Goal: Information Seeking & Learning: Learn about a topic

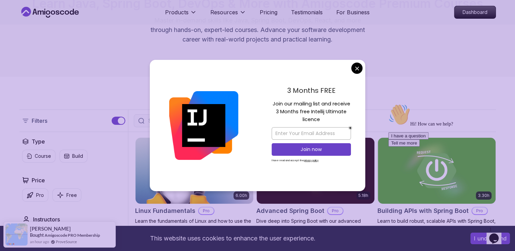
scroll to position [74, 0]
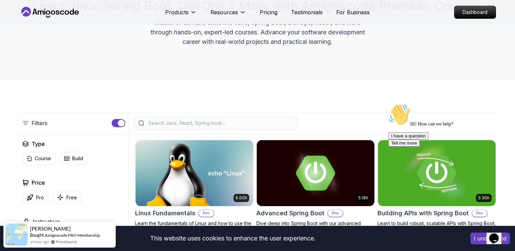
click at [79, 12] on icon at bounding box center [49, 12] width 61 height 11
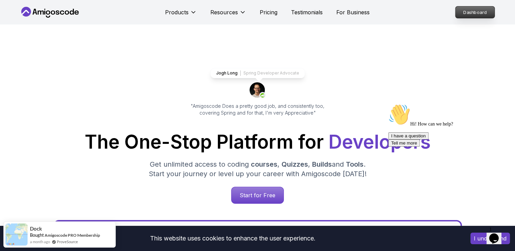
click at [462, 13] on p "Dashboard" at bounding box center [475, 12] width 39 height 12
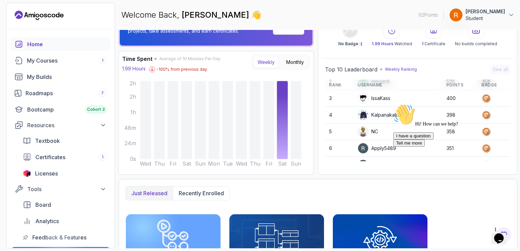
scroll to position [34, 0]
click at [60, 80] on div "My Builds" at bounding box center [67, 77] width 80 height 8
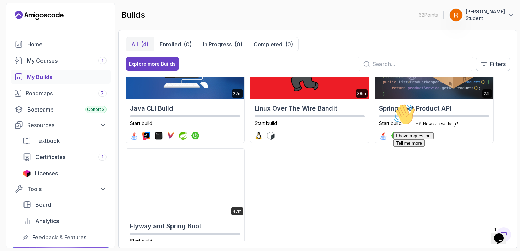
scroll to position [68, 0]
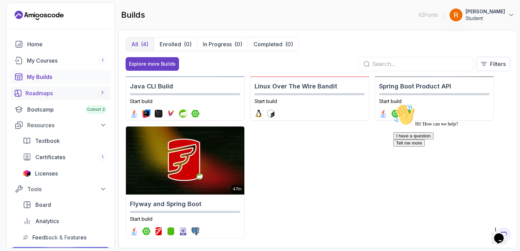
click at [74, 97] on div "Roadmaps 7" at bounding box center [66, 93] width 81 height 8
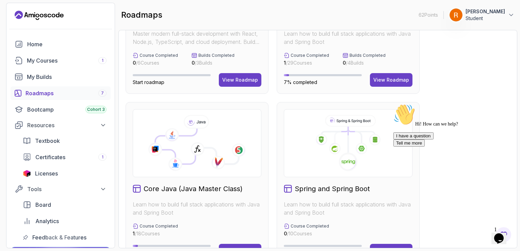
scroll to position [102, 0]
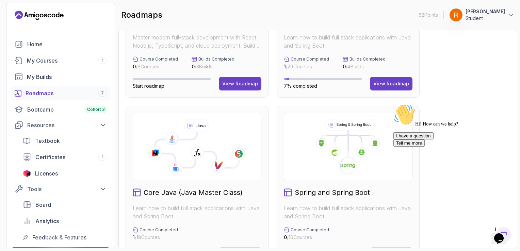
drag, startPoint x: 503, startPoint y: 155, endPoint x: 894, endPoint y: 256, distance: 403.8
click at [394, 104] on icon "Chat attention grabber" at bounding box center [394, 104] width 0 height 0
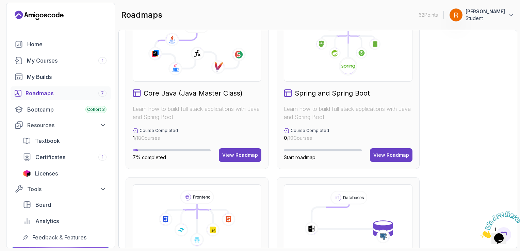
scroll to position [204, 0]
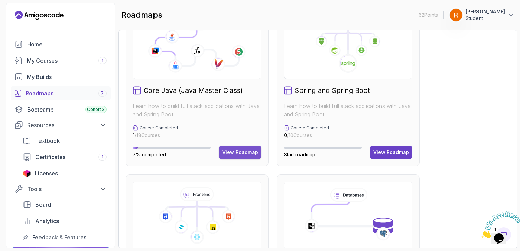
click at [247, 152] on div "View Roadmap" at bounding box center [240, 152] width 36 height 7
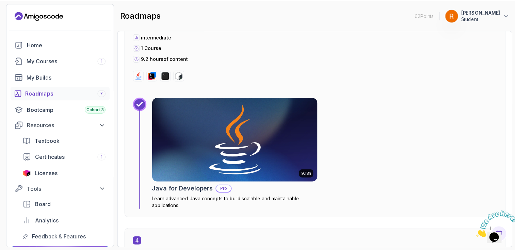
scroll to position [790, 0]
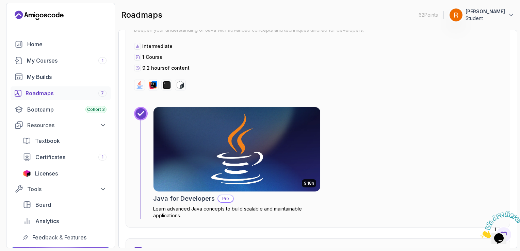
click at [234, 144] on img at bounding box center [236, 149] width 175 height 89
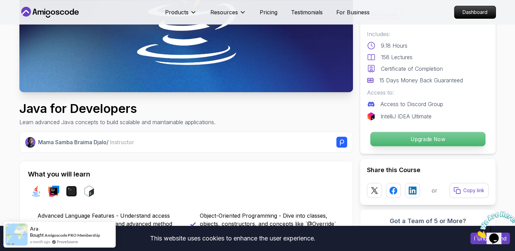
click at [413, 137] on p "Upgrade Now" at bounding box center [427, 139] width 115 height 14
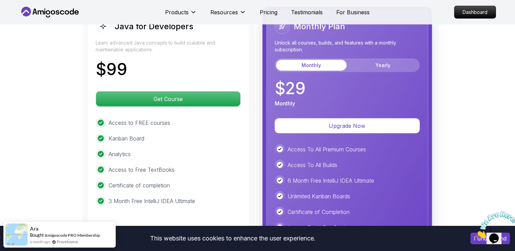
scroll to position [1683, 0]
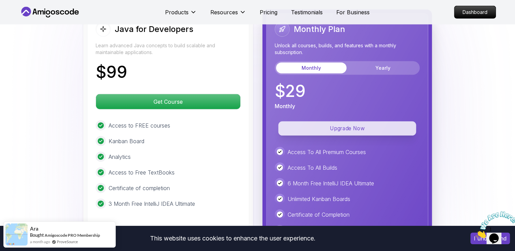
click at [359, 122] on p "Upgrade Now" at bounding box center [347, 129] width 138 height 14
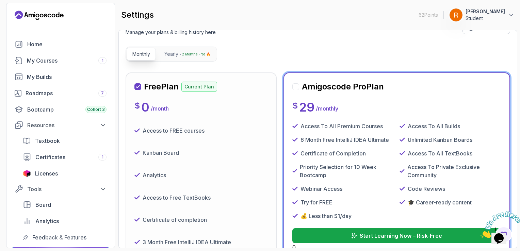
scroll to position [34, 0]
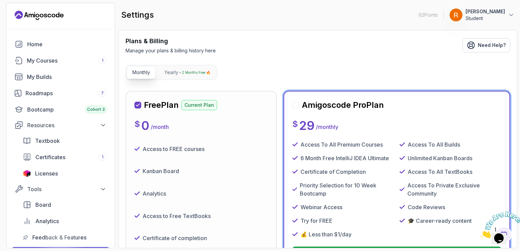
click at [296, 105] on div at bounding box center [295, 105] width 7 height 7
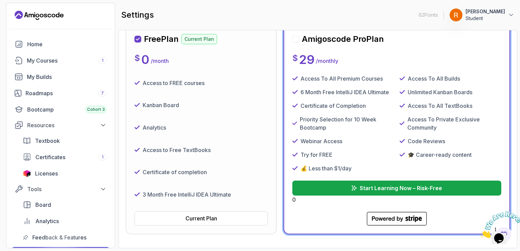
scroll to position [130, 0]
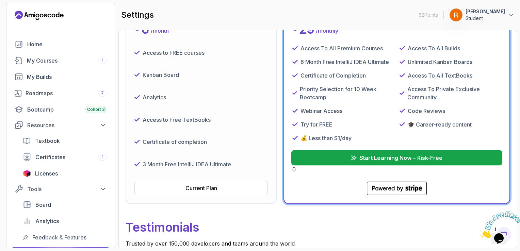
click at [412, 159] on p "Start Learning Now – Risk-Free" at bounding box center [401, 158] width 83 height 8
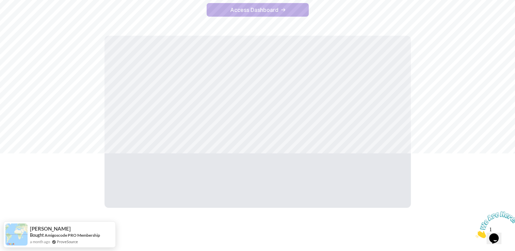
scroll to position [98, 0]
click at [285, 3] on button "Access Dashboard" at bounding box center [258, 10] width 102 height 14
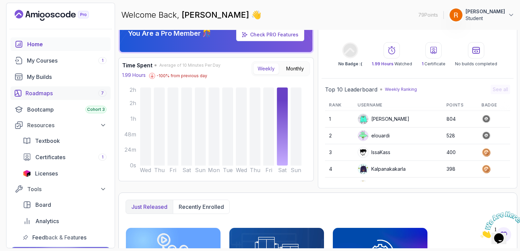
click at [66, 92] on div "Roadmaps 7" at bounding box center [66, 93] width 81 height 8
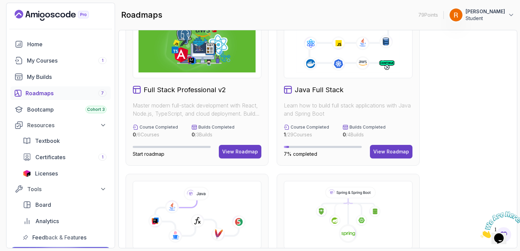
scroll to position [170, 0]
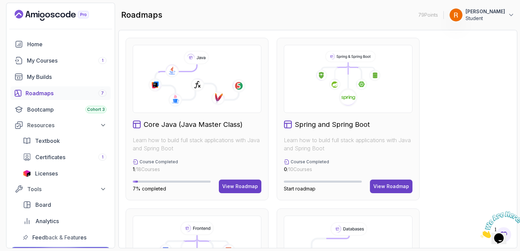
click at [206, 100] on icon at bounding box center [197, 79] width 117 height 57
click at [175, 99] on icon at bounding box center [176, 100] width 14 height 14
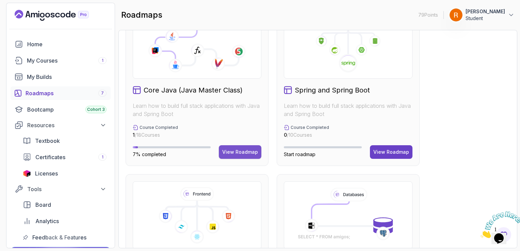
scroll to position [204, 0]
click at [242, 149] on div "View Roadmap" at bounding box center [240, 152] width 36 height 7
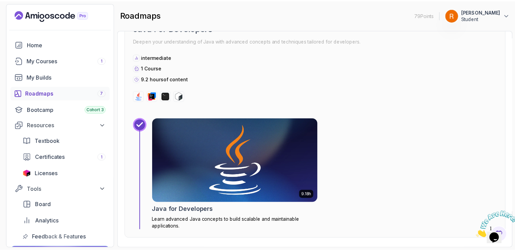
scroll to position [790, 0]
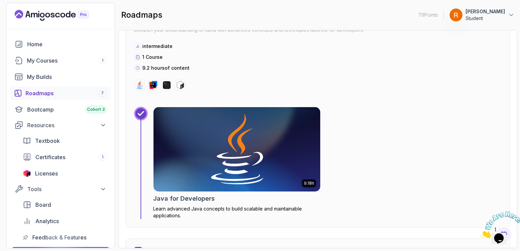
click at [204, 149] on img at bounding box center [236, 149] width 175 height 89
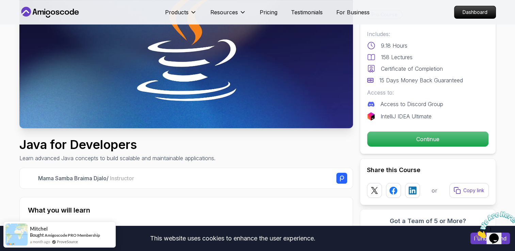
scroll to position [102, 0]
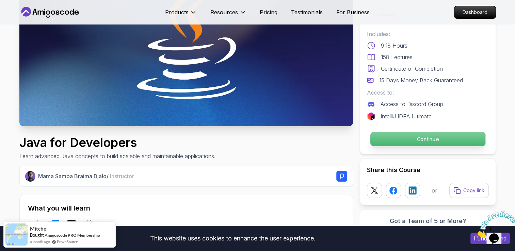
click at [422, 137] on p "Continue" at bounding box center [427, 139] width 115 height 14
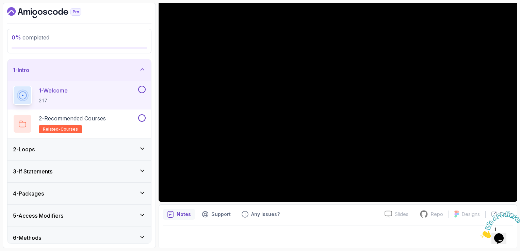
click at [288, 226] on div at bounding box center [338, 235] width 350 height 19
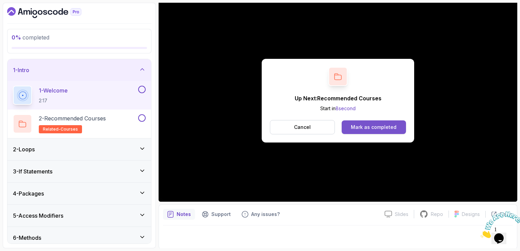
click at [377, 124] on div "Mark as completed" at bounding box center [374, 127] width 46 height 7
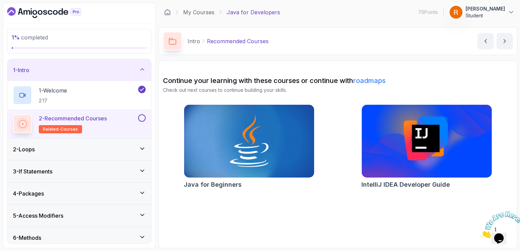
click at [142, 116] on button at bounding box center [141, 117] width 7 height 7
click at [114, 155] on div "2 - Loops" at bounding box center [79, 150] width 144 height 22
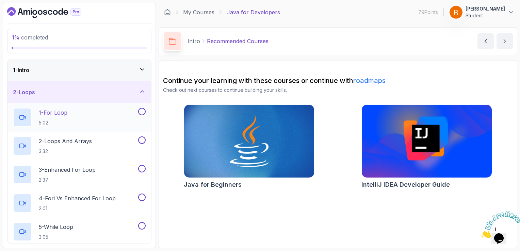
click at [93, 114] on div "1 - For Loop 5:02" at bounding box center [75, 117] width 124 height 19
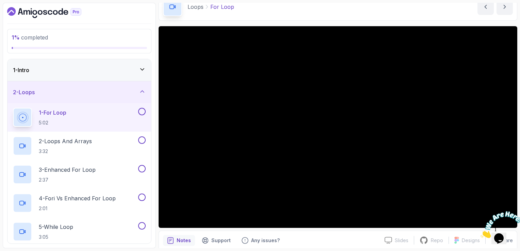
scroll to position [34, 0]
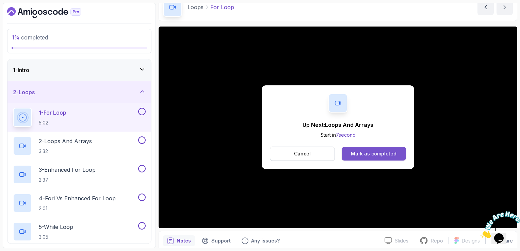
click at [386, 152] on div "Mark as completed" at bounding box center [374, 154] width 46 height 7
